Goal: Communication & Community: Connect with others

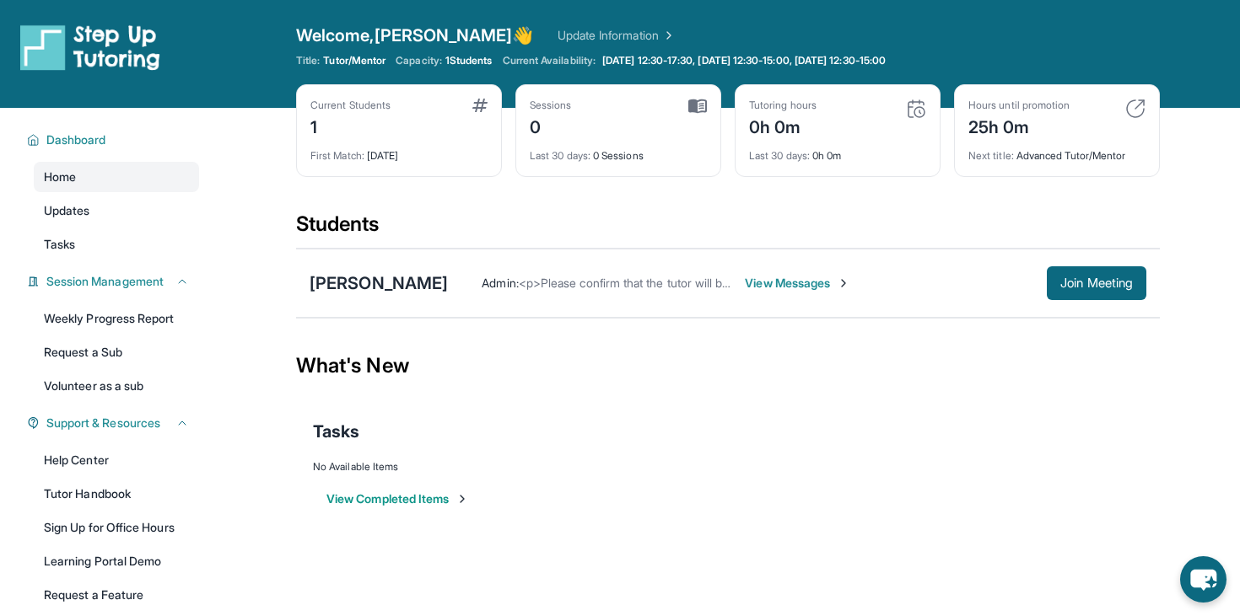
click at [369, 138] on div "1" at bounding box center [350, 125] width 80 height 27
click at [70, 191] on link "Home" at bounding box center [116, 177] width 165 height 30
click at [70, 210] on span "Updates" at bounding box center [67, 210] width 46 height 17
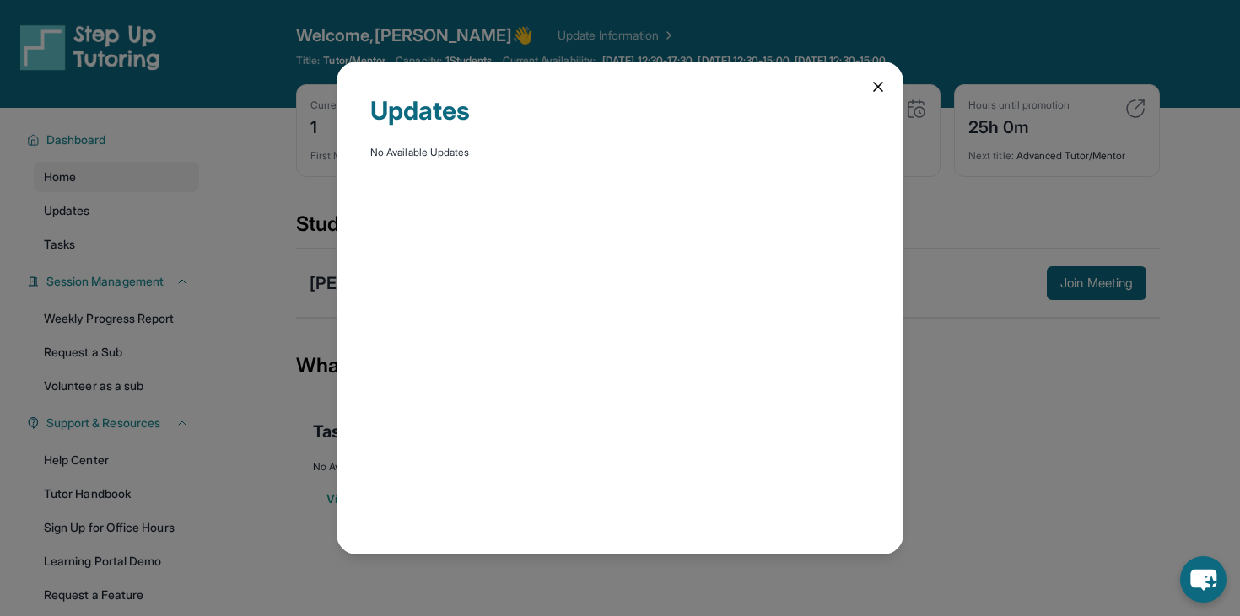
click at [859, 94] on div "Updates No Available Updates" at bounding box center [619, 308] width 567 height 493
click at [874, 83] on icon at bounding box center [878, 87] width 8 height 8
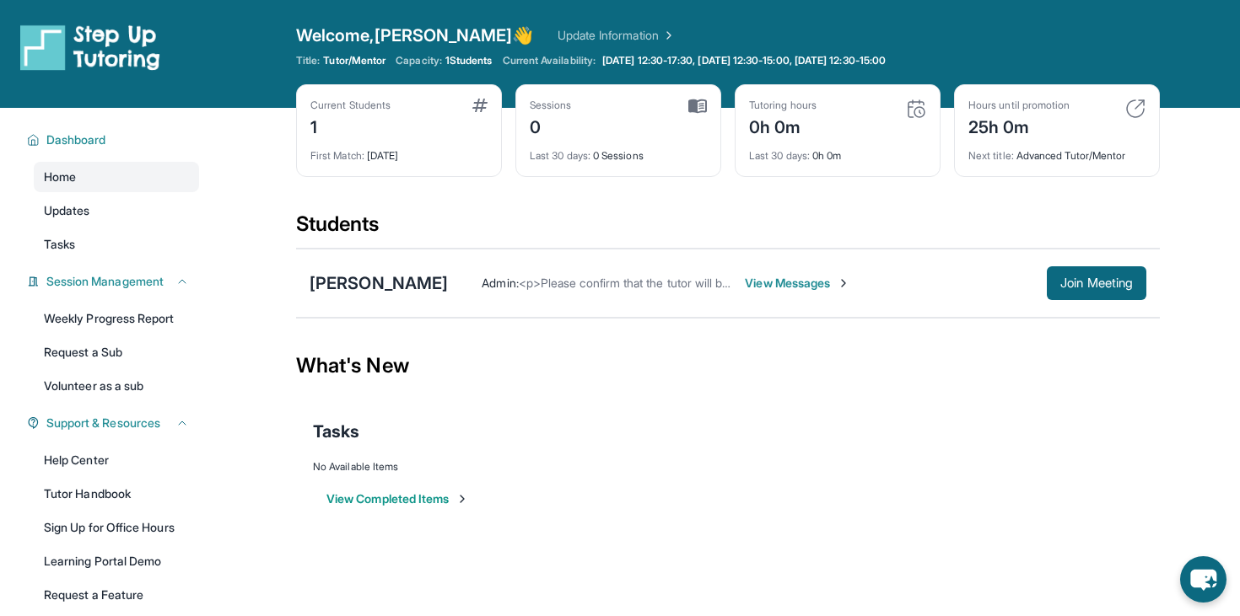
click at [772, 281] on span "View Messages" at bounding box center [797, 283] width 105 height 17
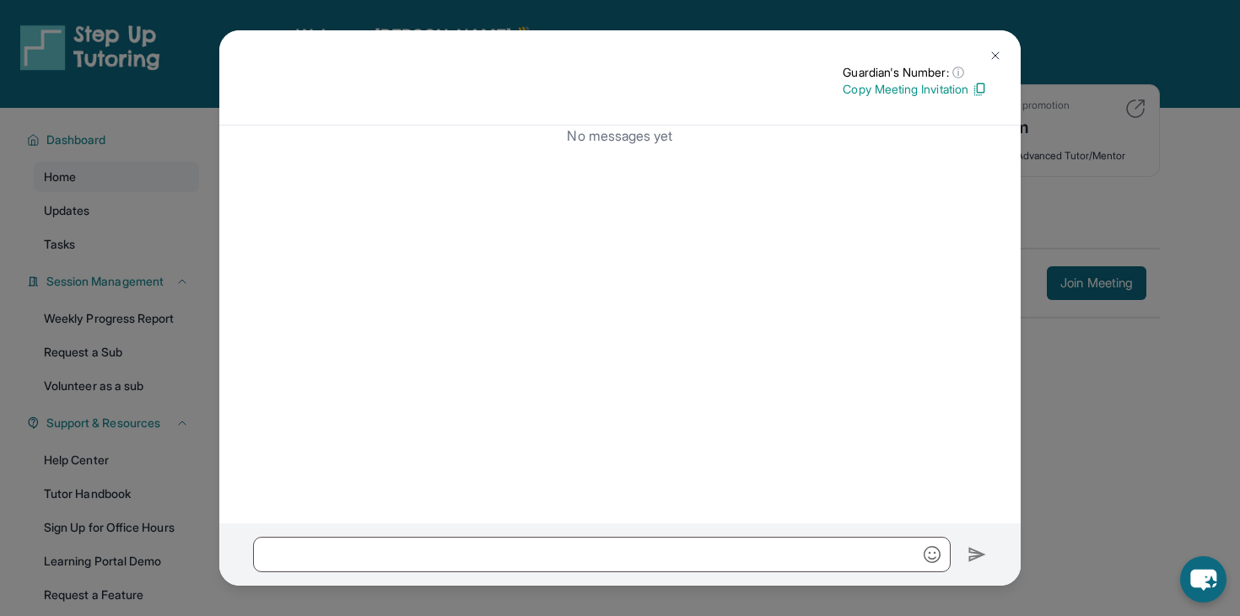
click at [992, 56] on img at bounding box center [994, 55] width 13 height 13
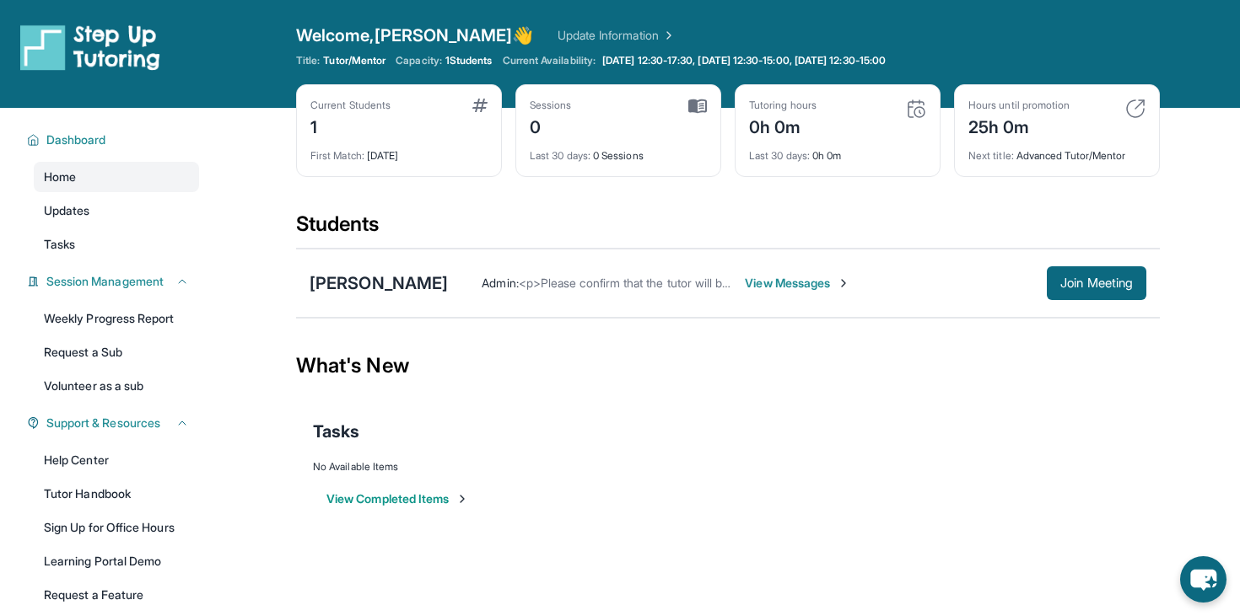
click at [631, 282] on span "<p>Please confirm that the tutor will be able to attend your first assigned mee…" at bounding box center [823, 283] width 609 height 14
click at [667, 306] on div "[PERSON_NAME] Admin : <p>Please confirm that the tutor will be able to attend y…" at bounding box center [727, 283] width 863 height 69
click at [723, 332] on div "What's New" at bounding box center [727, 366] width 863 height 74
click at [1105, 288] on span "Join Meeting" at bounding box center [1096, 283] width 73 height 10
click at [945, 311] on div "[PERSON_NAME] Admin : <p>Please confirm that the tutor will be able to attend y…" at bounding box center [727, 283] width 863 height 69
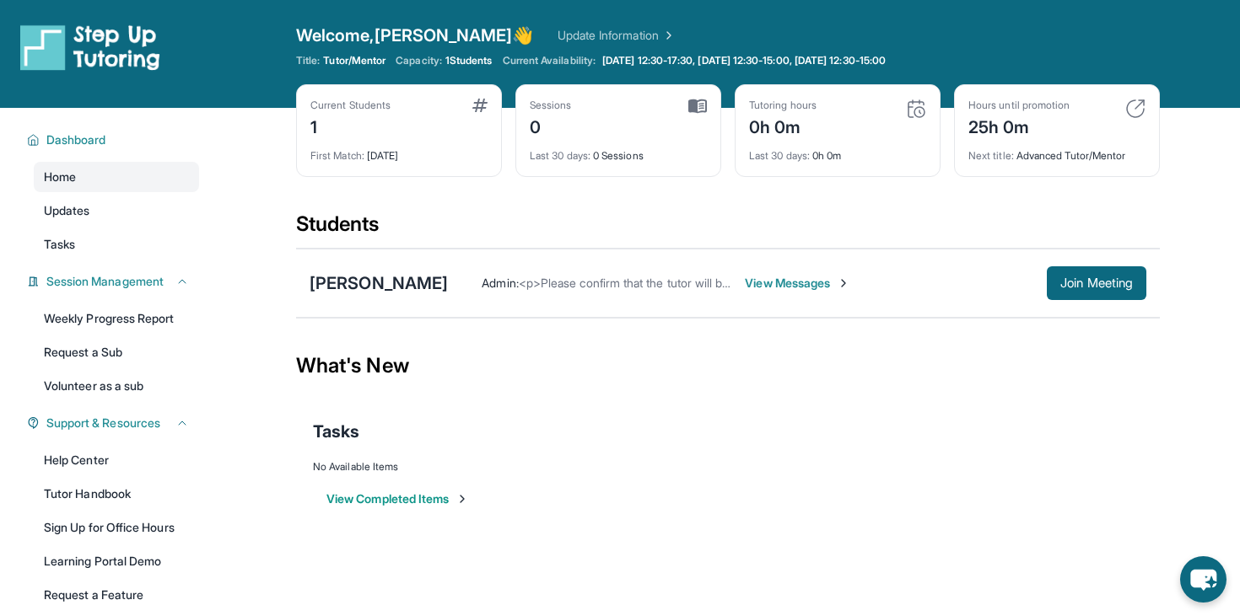
click at [801, 286] on span "View Messages" at bounding box center [797, 283] width 105 height 17
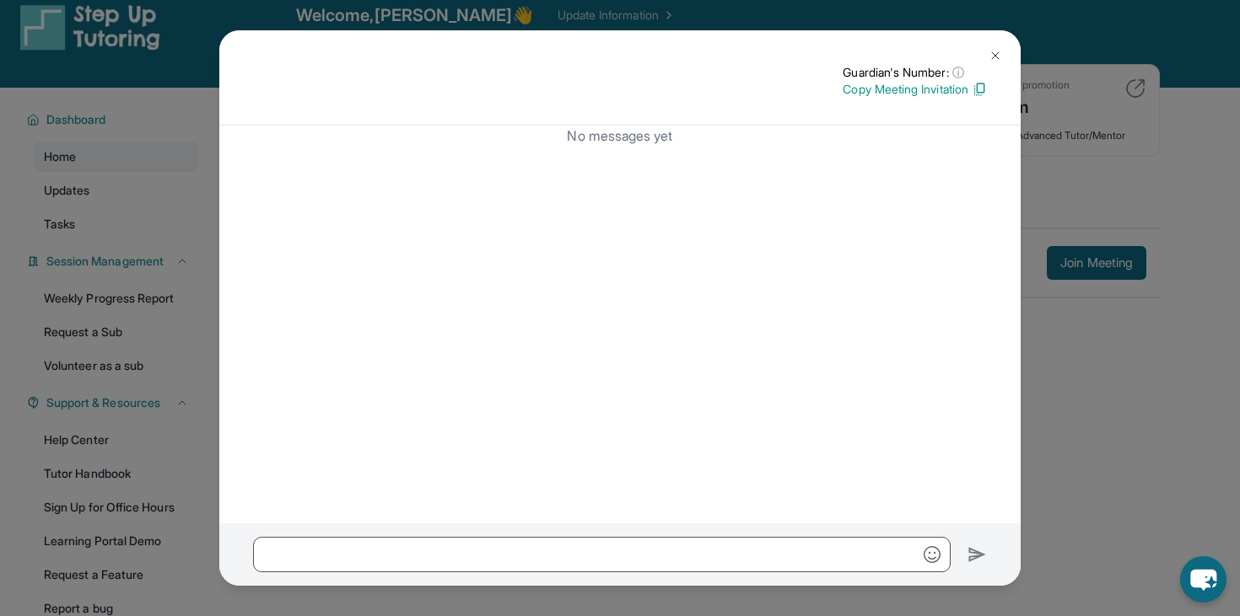
scroll to position [17, 0]
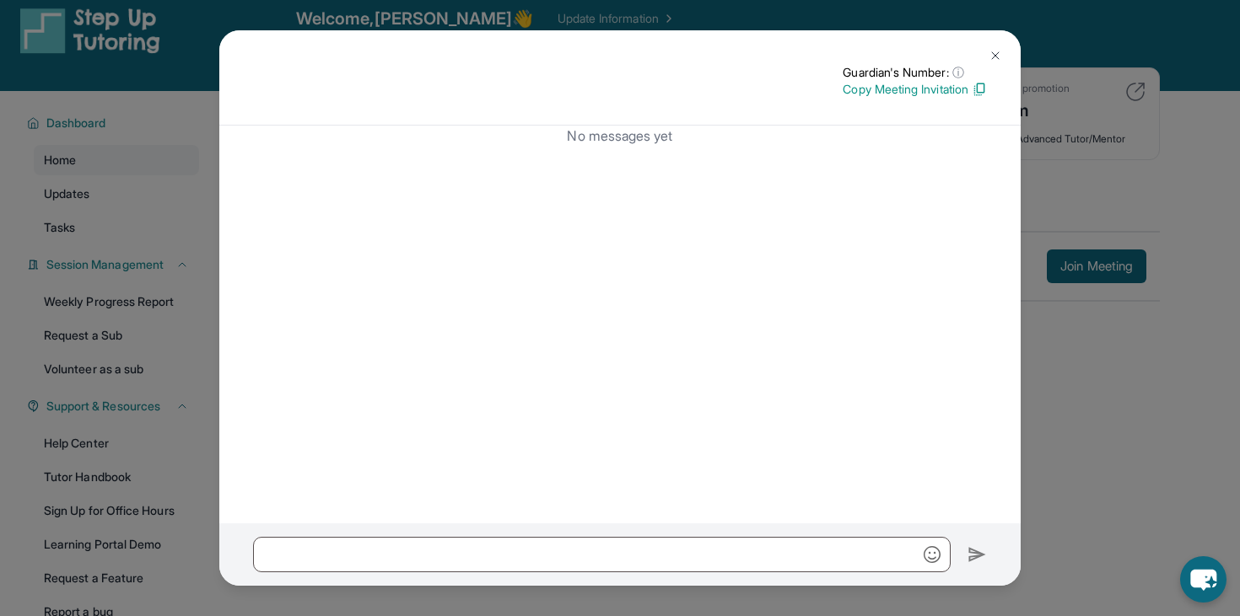
click at [992, 61] on img at bounding box center [994, 55] width 13 height 13
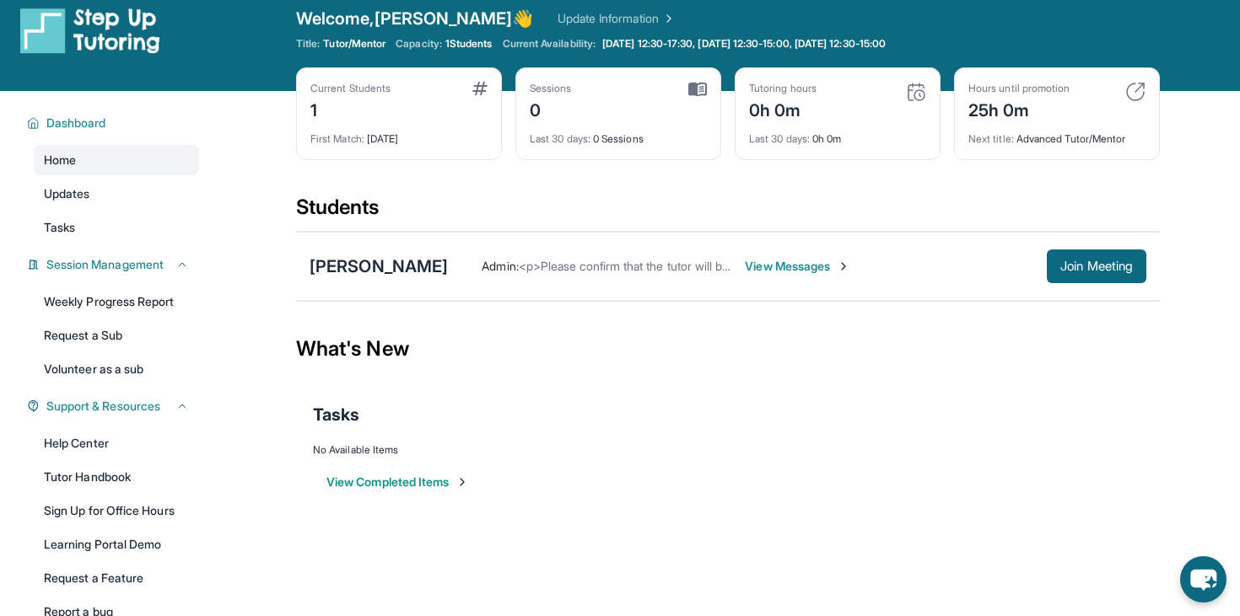
scroll to position [0, 0]
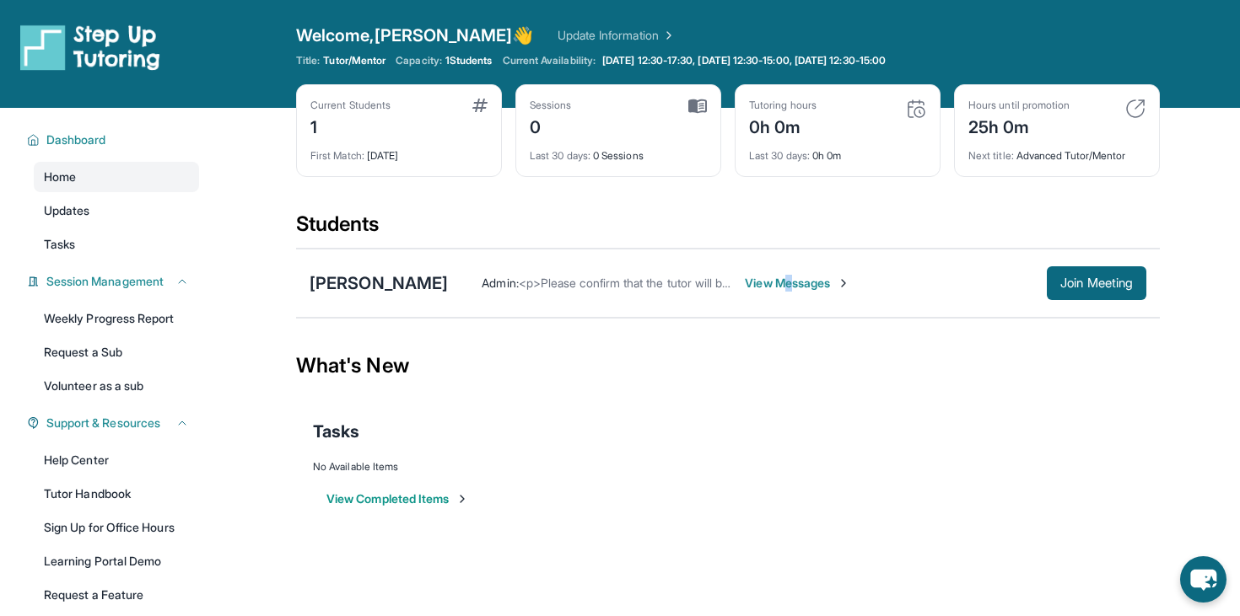
click at [782, 283] on span "View Messages" at bounding box center [797, 283] width 105 height 17
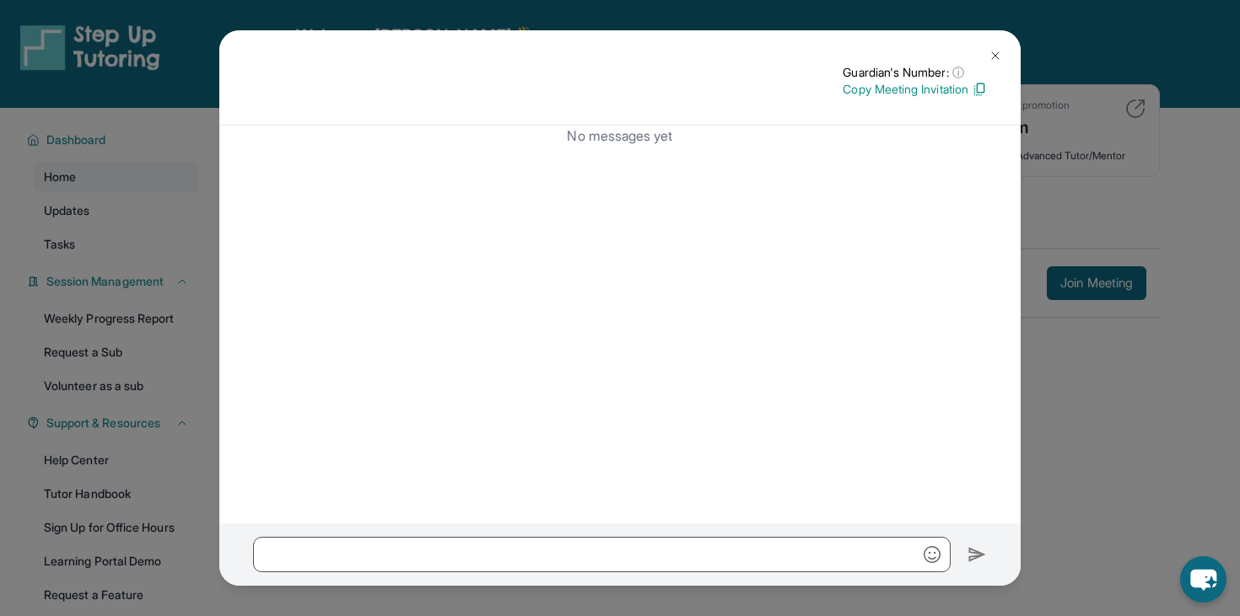
click at [1003, 57] on button at bounding box center [995, 56] width 34 height 34
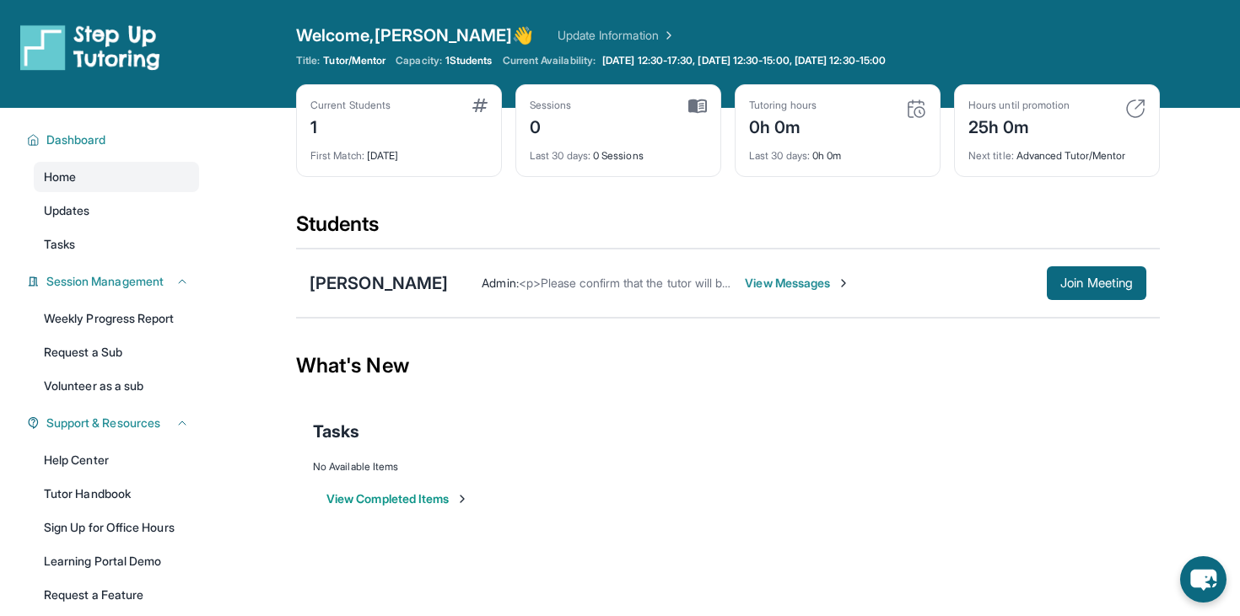
click at [610, 288] on span "<p>Please confirm that the tutor will be able to attend your first assigned mee…" at bounding box center [823, 283] width 609 height 14
click at [453, 264] on div "[PERSON_NAME] Admin : <p>Please confirm that the tutor will be able to attend y…" at bounding box center [727, 283] width 863 height 69
click at [522, 277] on span "<p>Please confirm that the tutor will be able to attend your first assigned mee…" at bounding box center [823, 283] width 609 height 14
click at [1093, 283] on span "Join Meeting" at bounding box center [1096, 283] width 73 height 10
click at [81, 214] on span "Updates" at bounding box center [67, 210] width 46 height 17
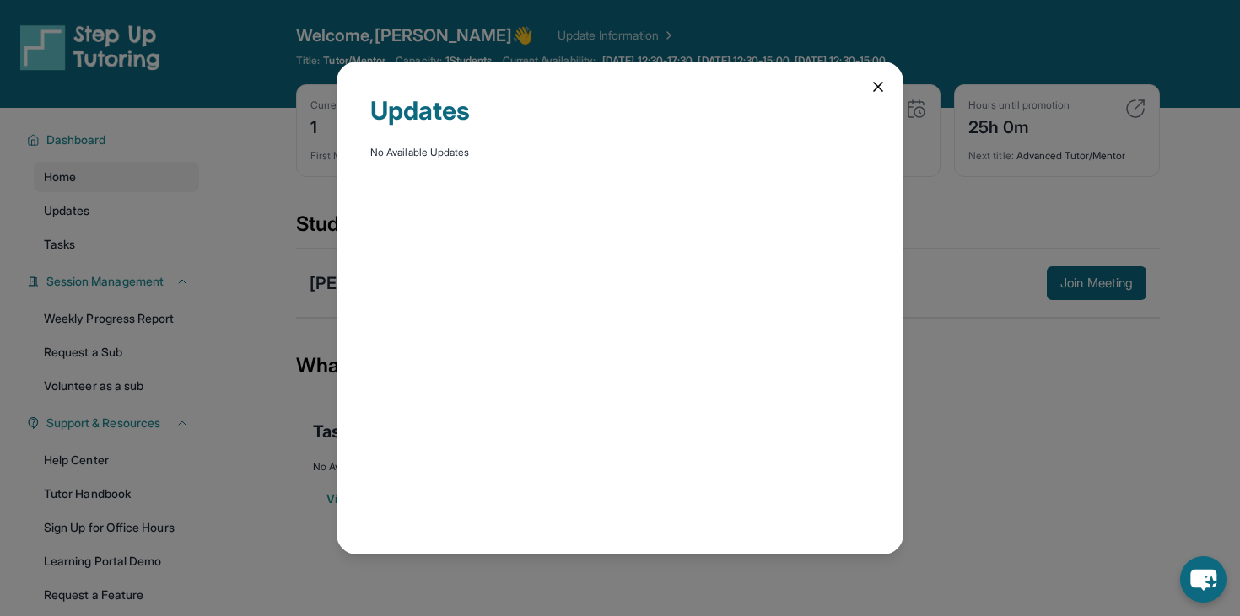
click at [874, 83] on icon at bounding box center [878, 87] width 8 height 8
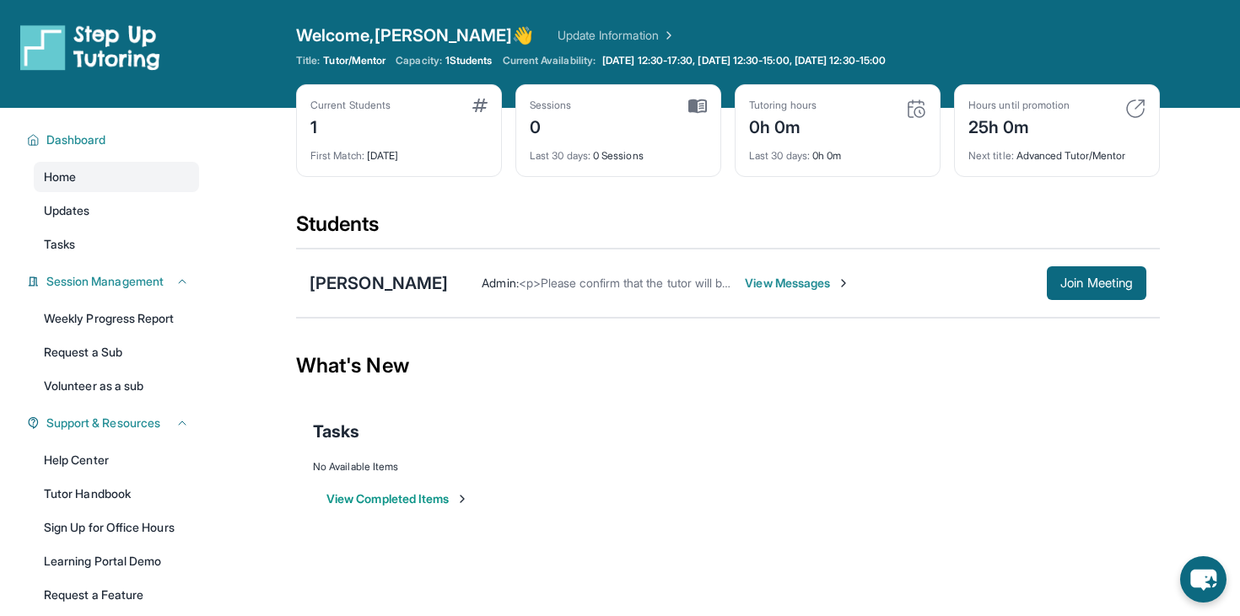
click at [816, 284] on span "View Messages" at bounding box center [797, 283] width 105 height 17
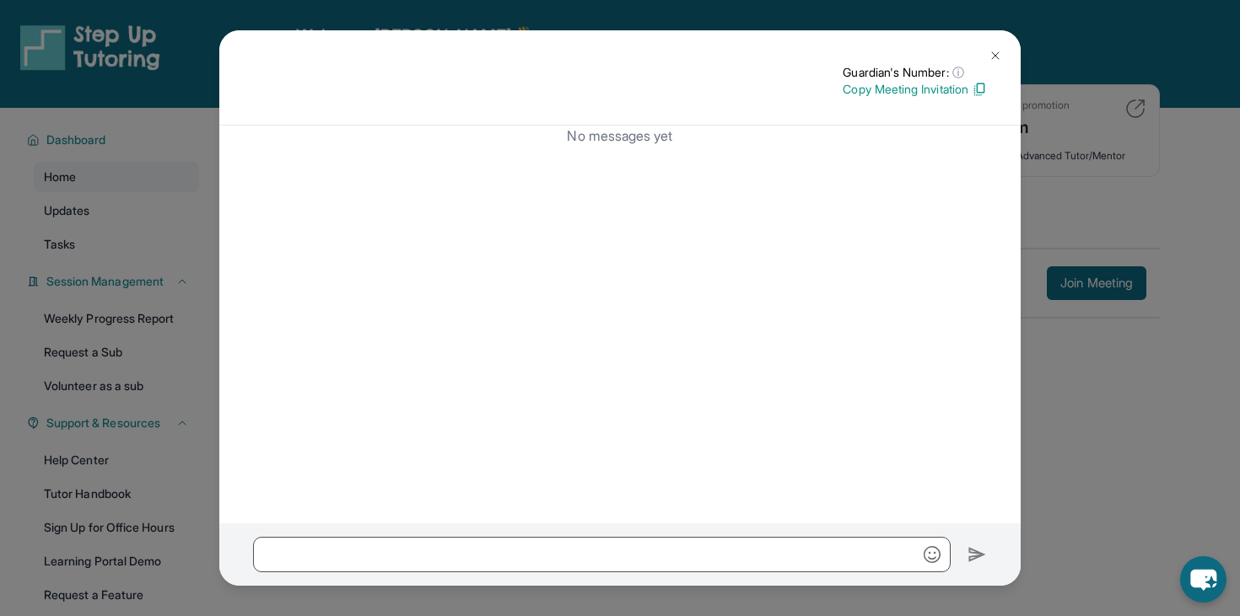
click at [945, 88] on p "Copy Meeting Invitation" at bounding box center [914, 89] width 144 height 17
click at [992, 59] on img at bounding box center [994, 55] width 13 height 13
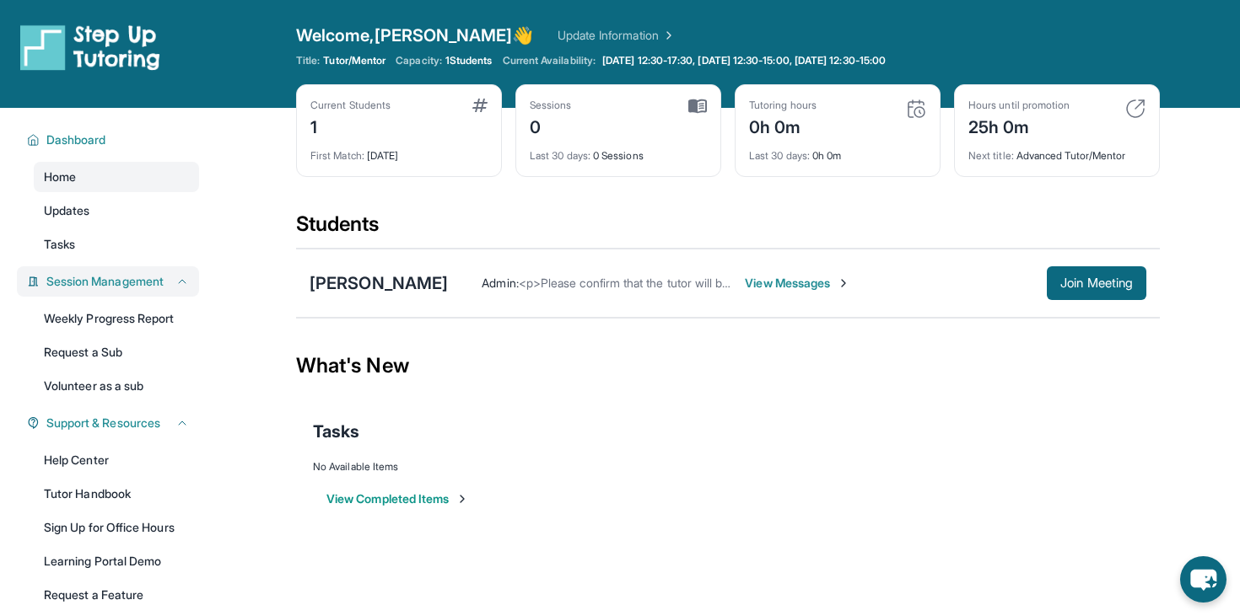
click at [131, 277] on span "Session Management" at bounding box center [104, 281] width 117 height 17
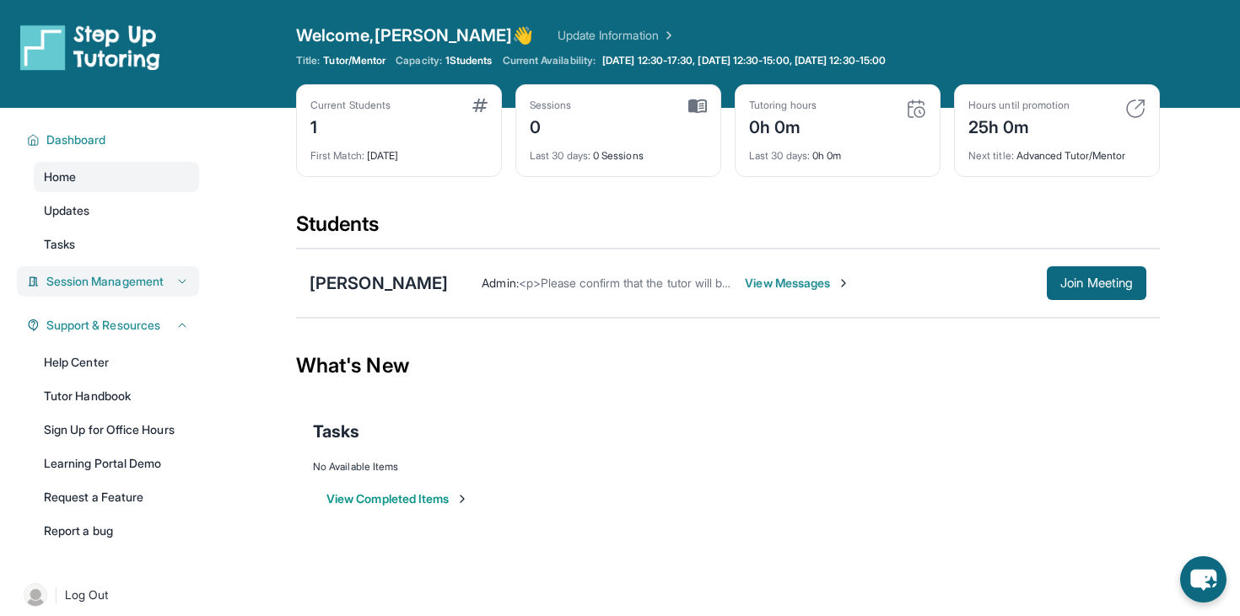
click at [131, 277] on span "Session Management" at bounding box center [104, 281] width 117 height 17
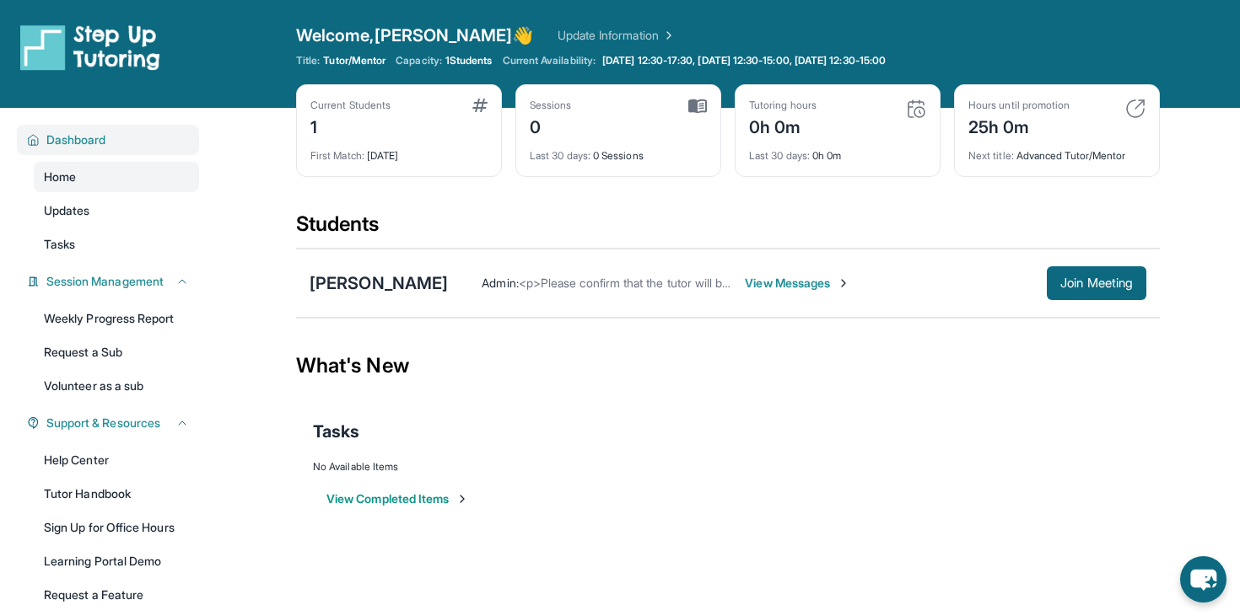
click at [56, 139] on span "Dashboard" at bounding box center [76, 140] width 60 height 17
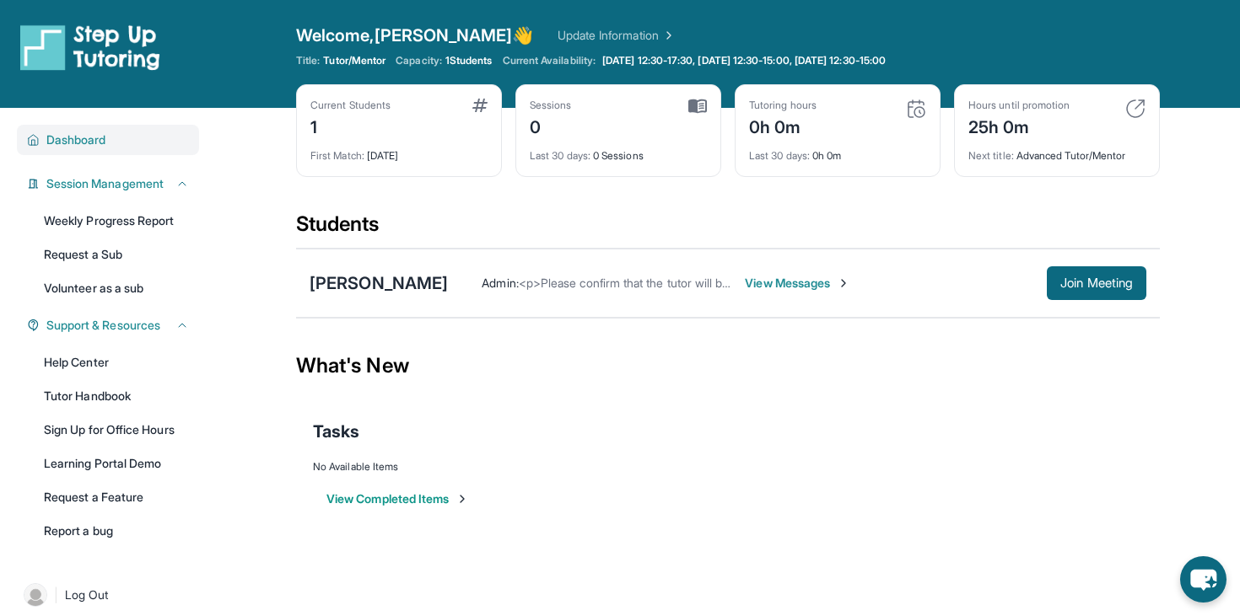
click at [56, 139] on span "Dashboard" at bounding box center [76, 140] width 60 height 17
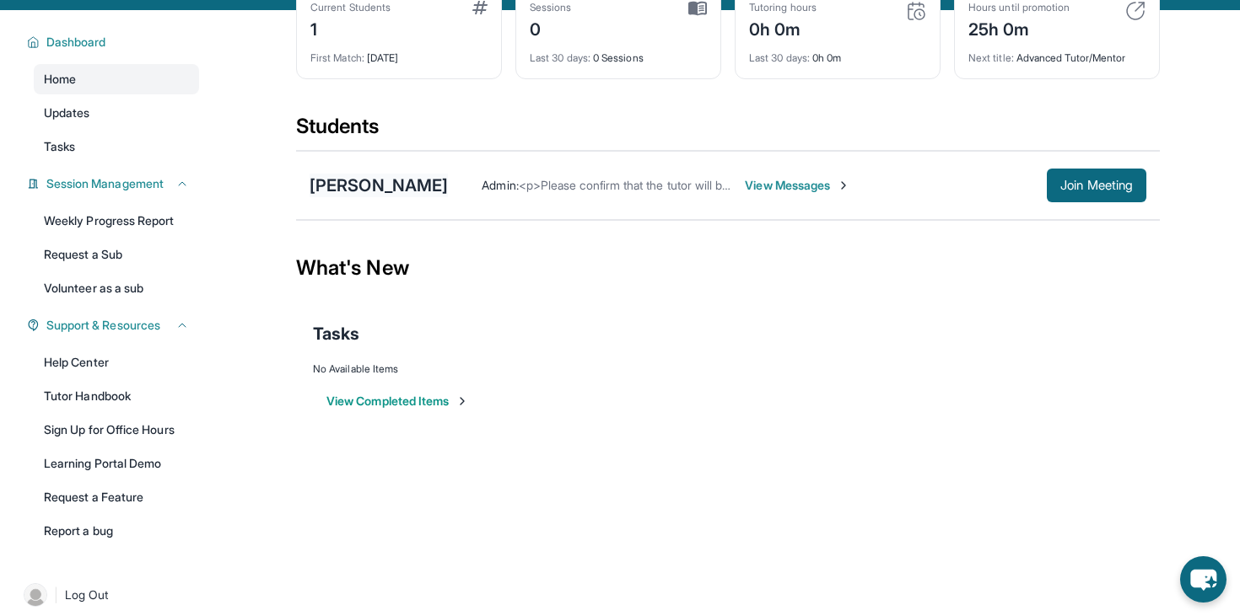
scroll to position [112, 0]
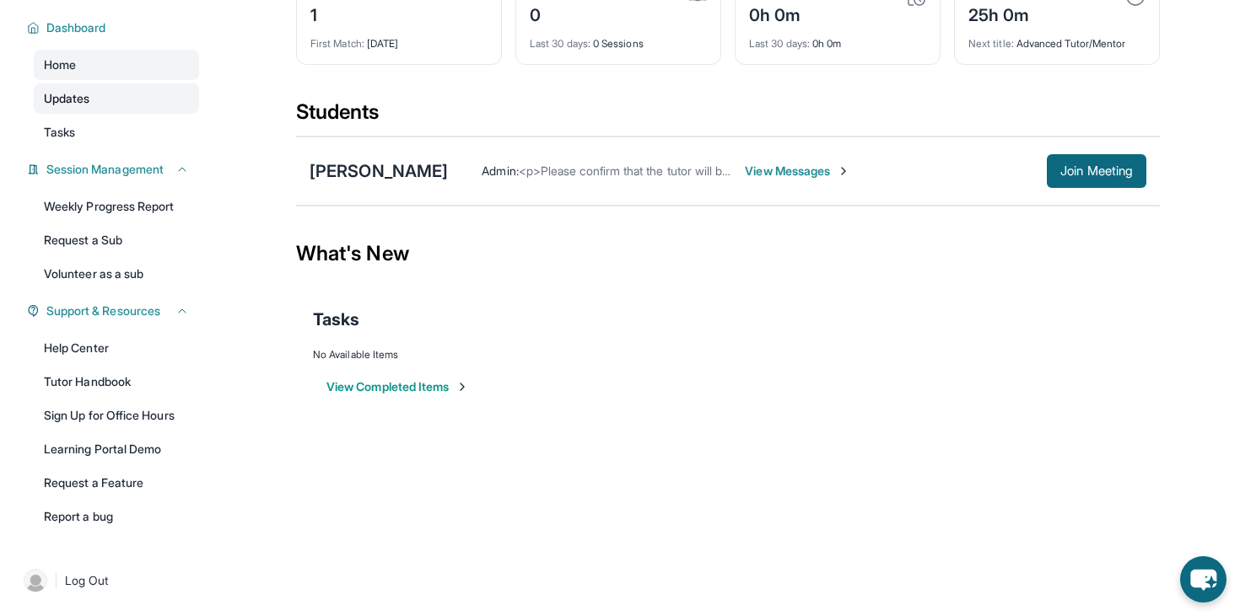
click at [59, 100] on span "Updates" at bounding box center [67, 98] width 46 height 17
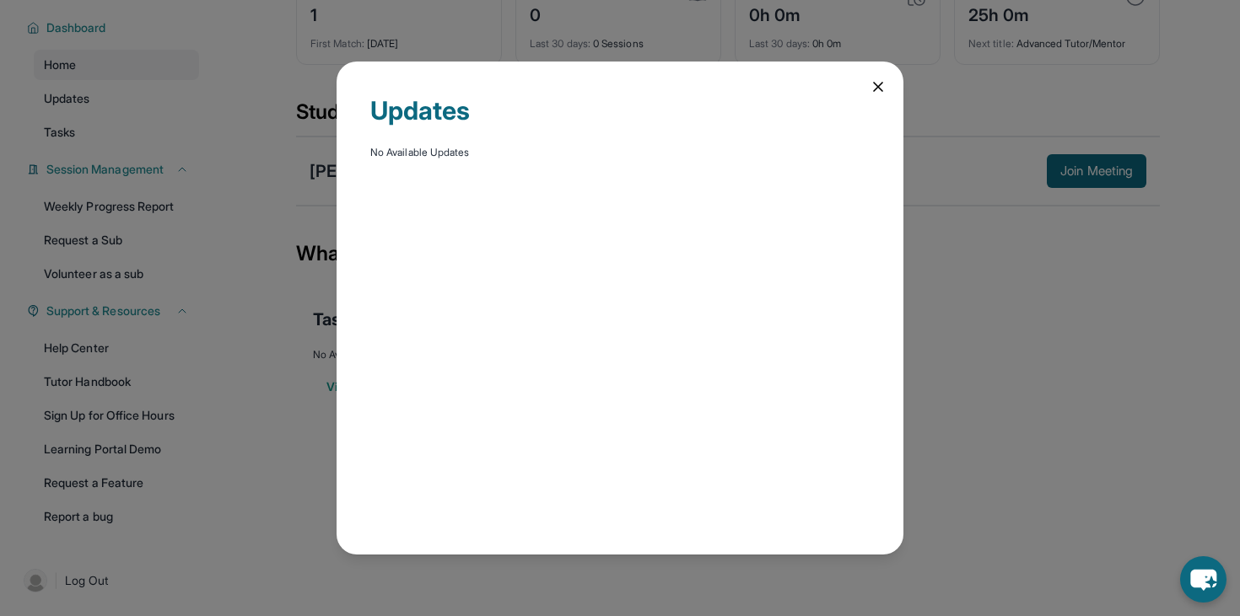
click at [126, 134] on div "Updates No Available Updates" at bounding box center [620, 308] width 1240 height 616
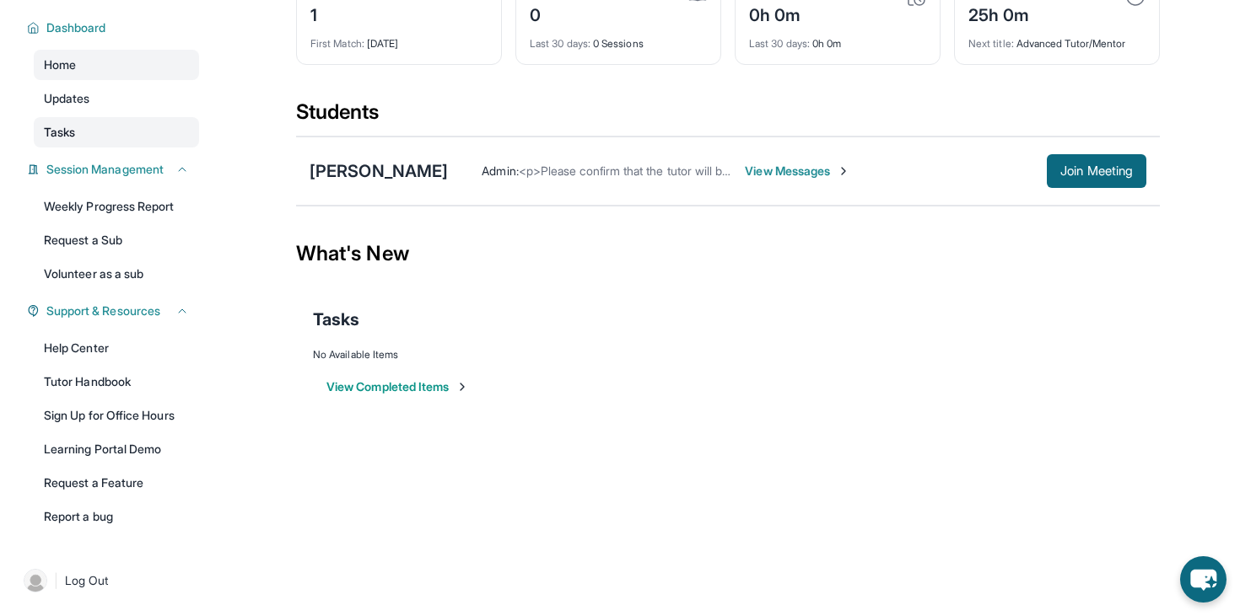
click at [83, 132] on link "Tasks" at bounding box center [116, 132] width 165 height 30
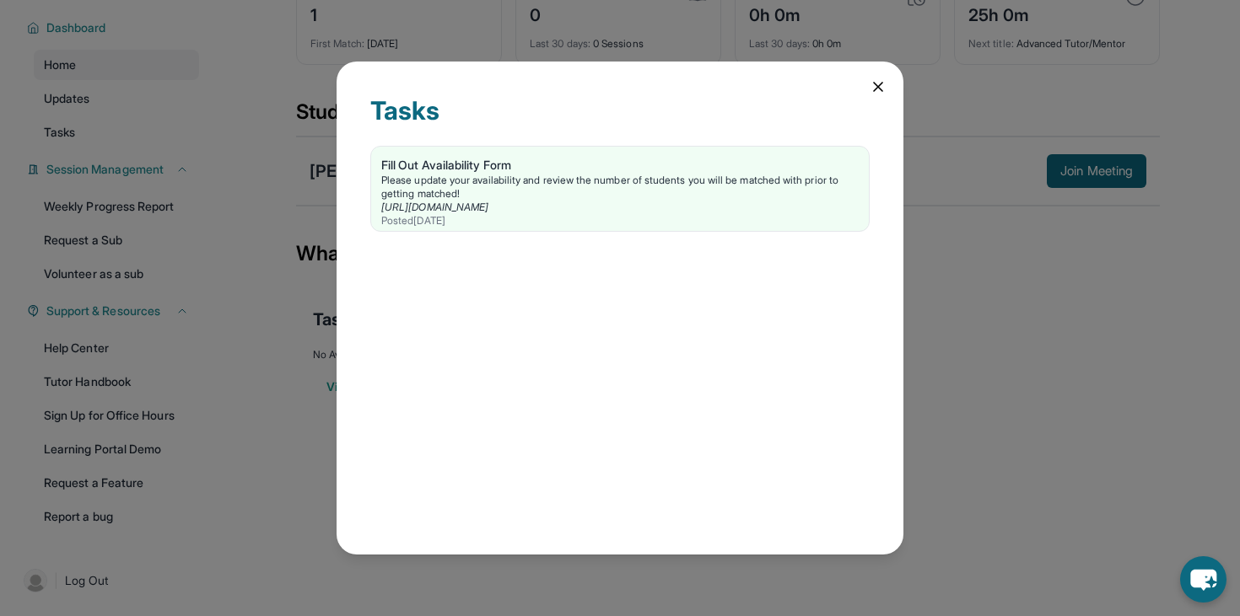
click at [217, 117] on div "Tasks Fill Out Availability Form Please update your availability and review the…" at bounding box center [620, 308] width 1240 height 616
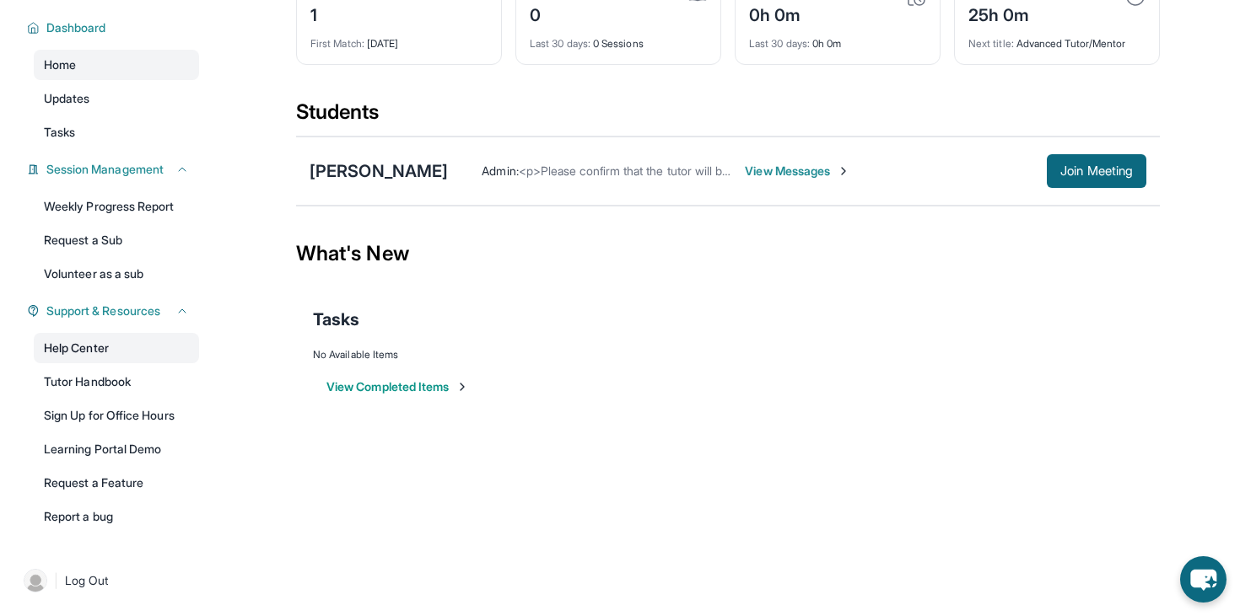
click at [103, 356] on link "Help Center" at bounding box center [116, 348] width 165 height 30
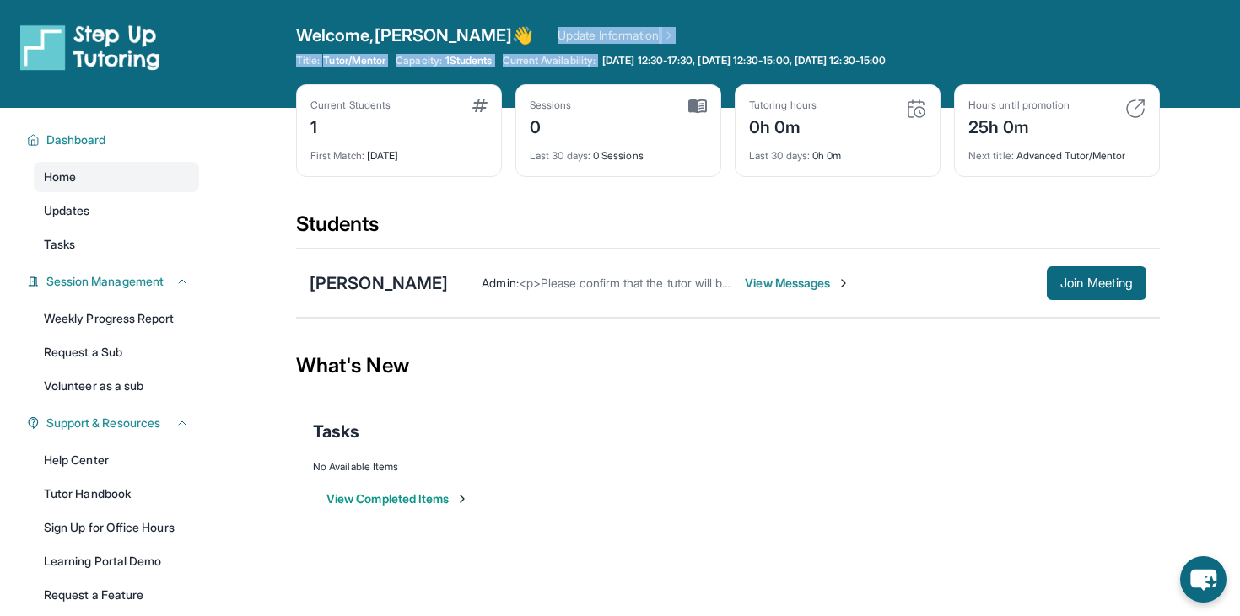
click at [718, 47] on div "Welcome, [PERSON_NAME] 👋 Update Information Title: Tutor/Mentor Capacity: 1 Stu…" at bounding box center [727, 54] width 863 height 61
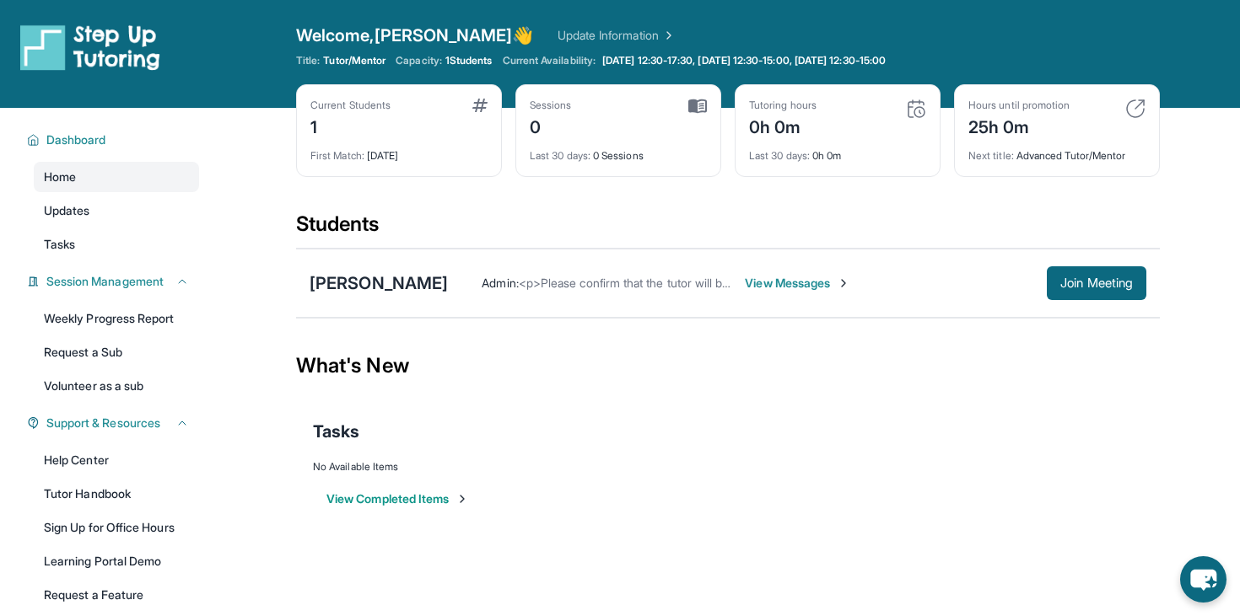
click at [683, 14] on div "Open sidebar Welcome, [PERSON_NAME] 👋 Update Information Title: Tutor/Mentor Ca…" at bounding box center [620, 54] width 1240 height 108
click at [659, 32] on img at bounding box center [667, 35] width 17 height 17
